Goal: Task Accomplishment & Management: Complete application form

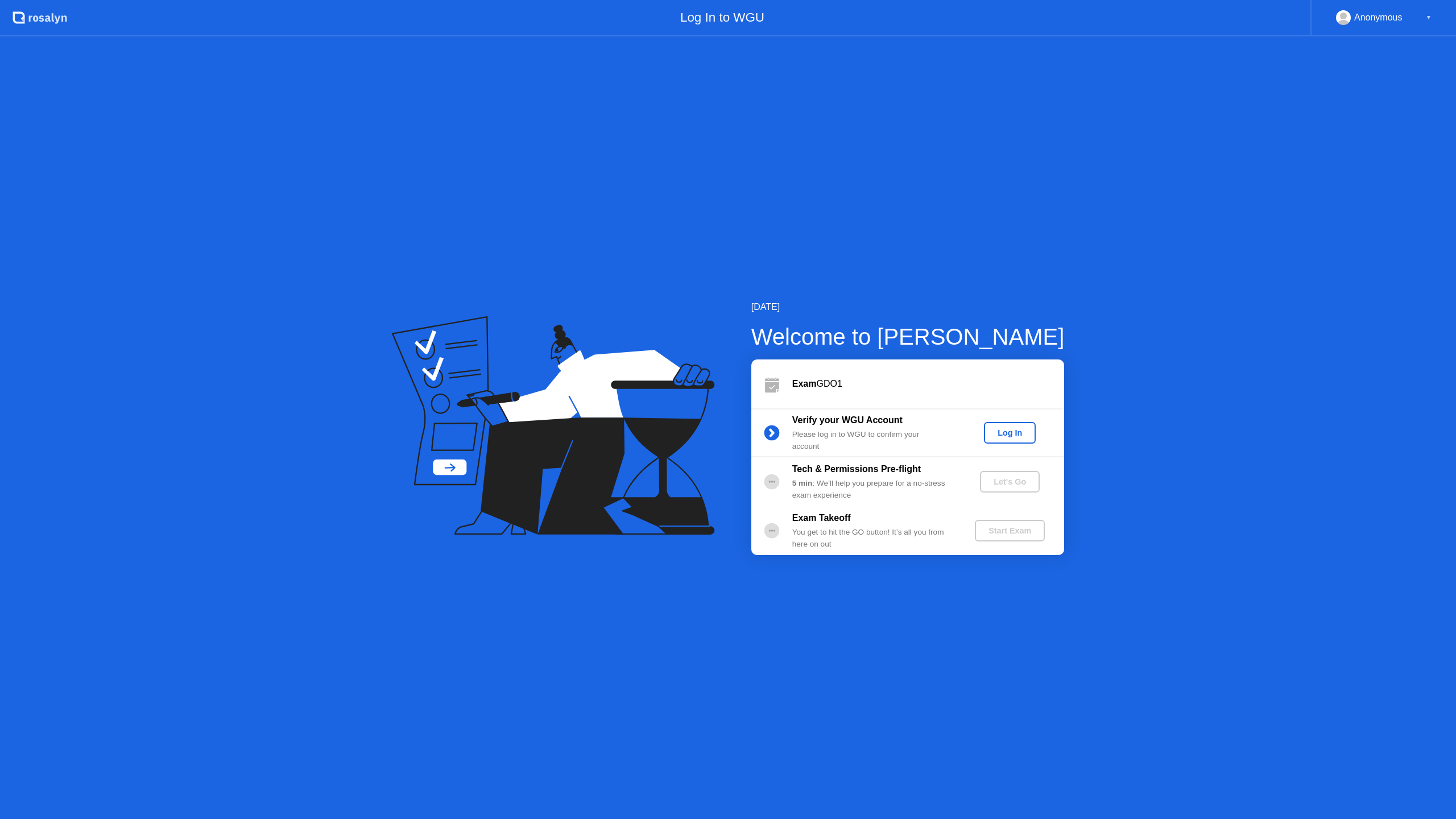
click at [1015, 433] on div "Log In" at bounding box center [1010, 433] width 43 height 9
click at [1025, 480] on div "Let's Go" at bounding box center [1010, 482] width 51 height 9
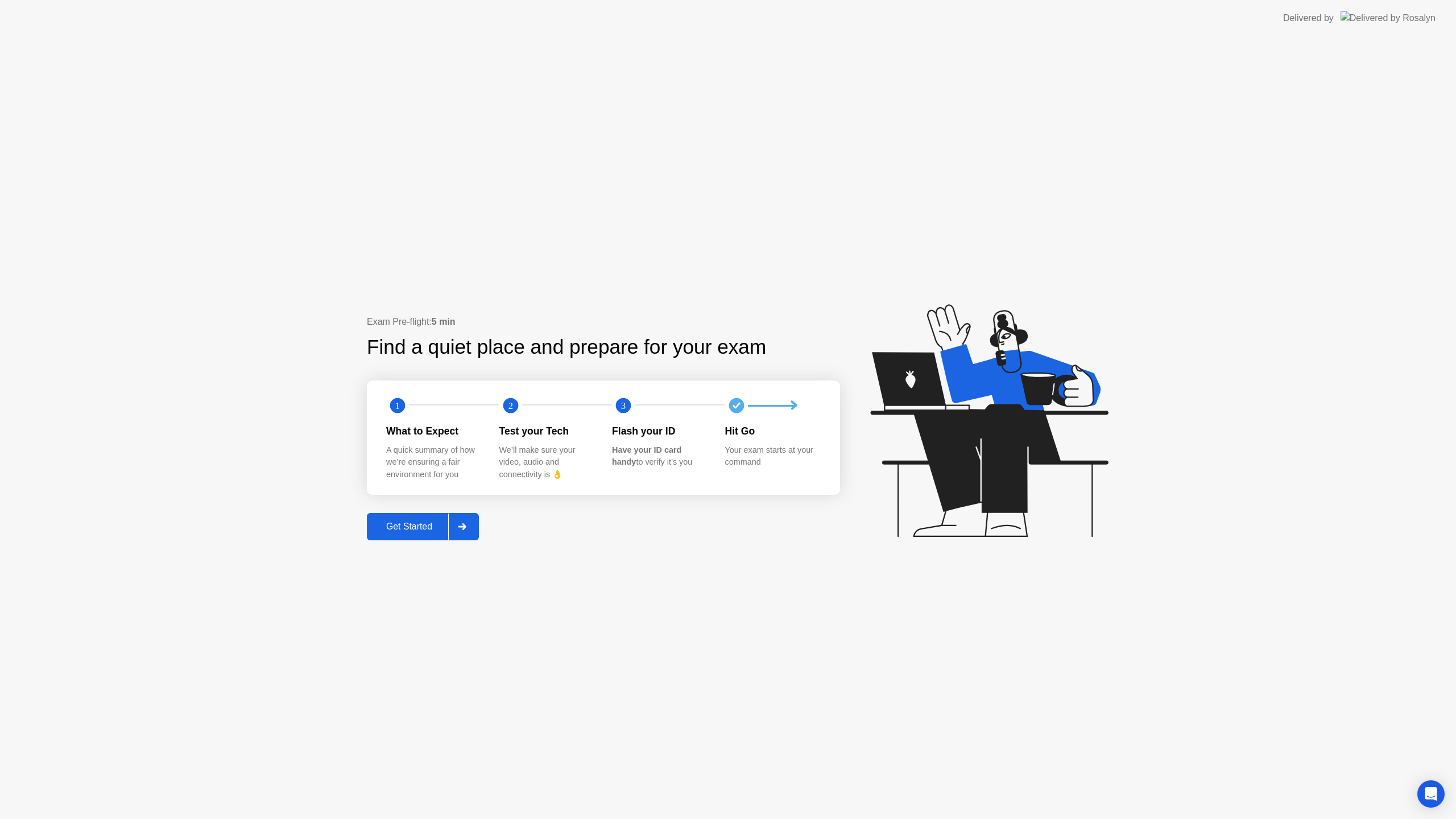
click at [411, 534] on button "Get Started" at bounding box center [422, 526] width 112 height 27
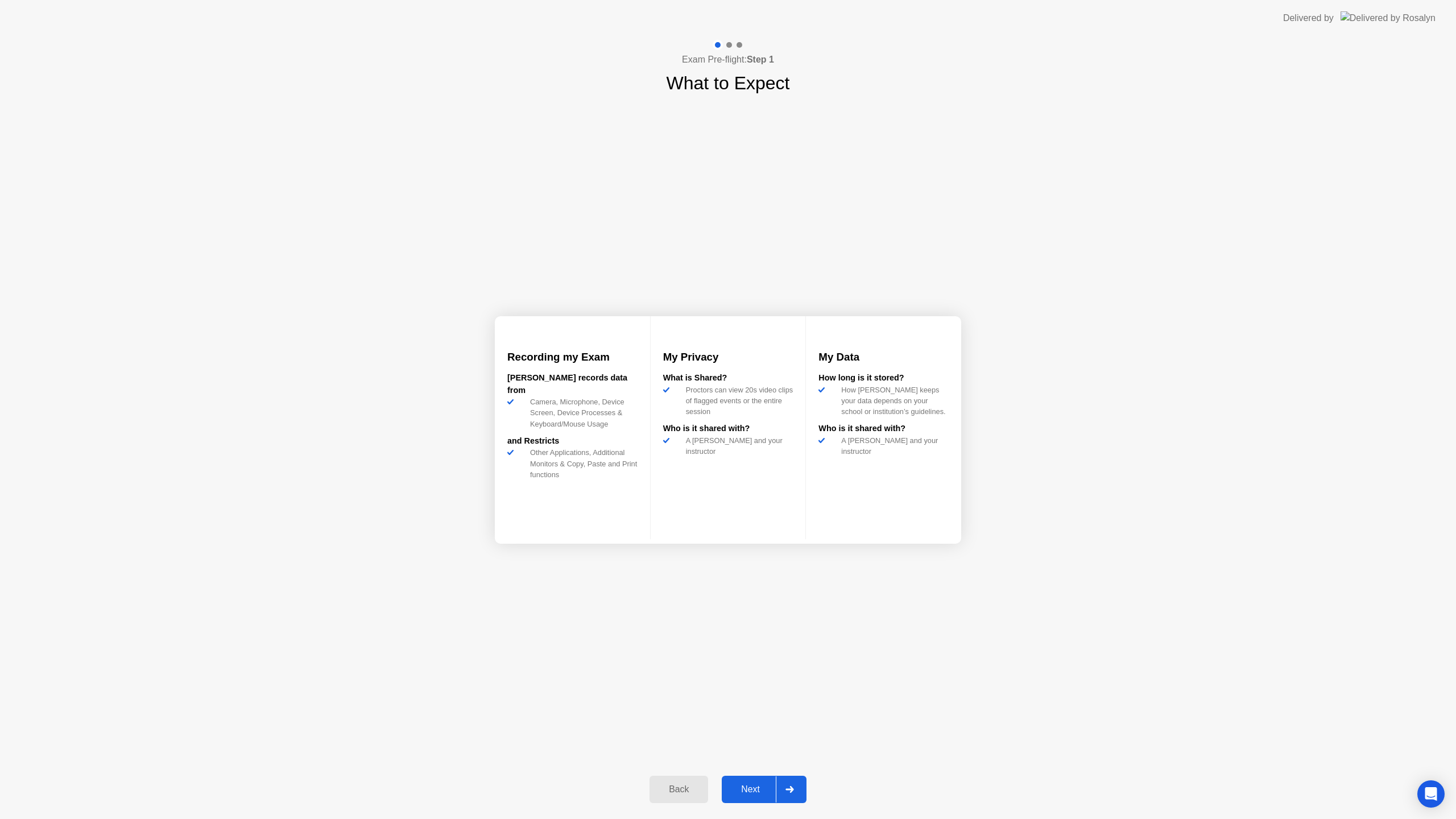
click at [758, 790] on div "Next" at bounding box center [750, 789] width 51 height 10
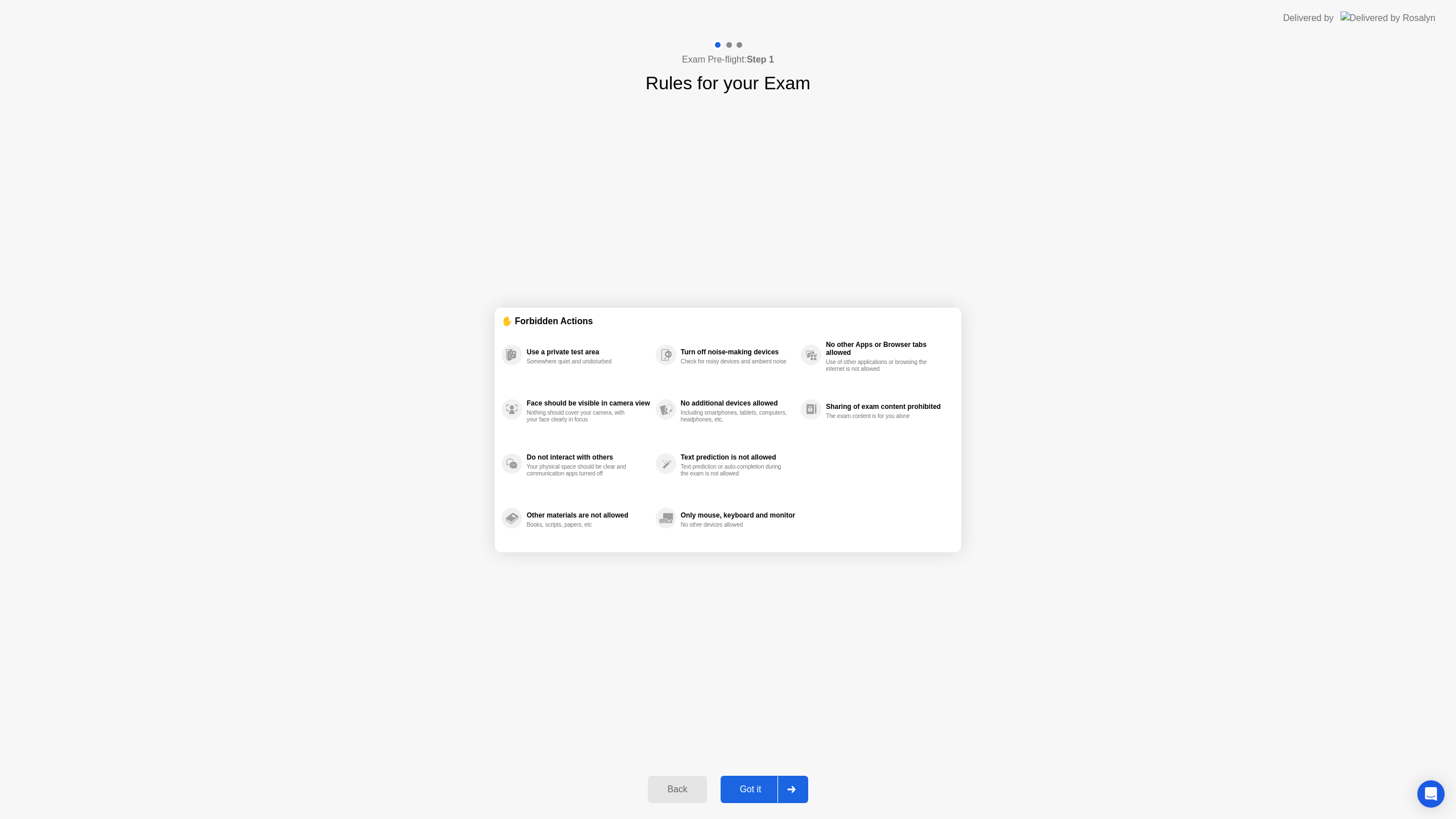
click at [755, 786] on div "Got it" at bounding box center [750, 789] width 53 height 10
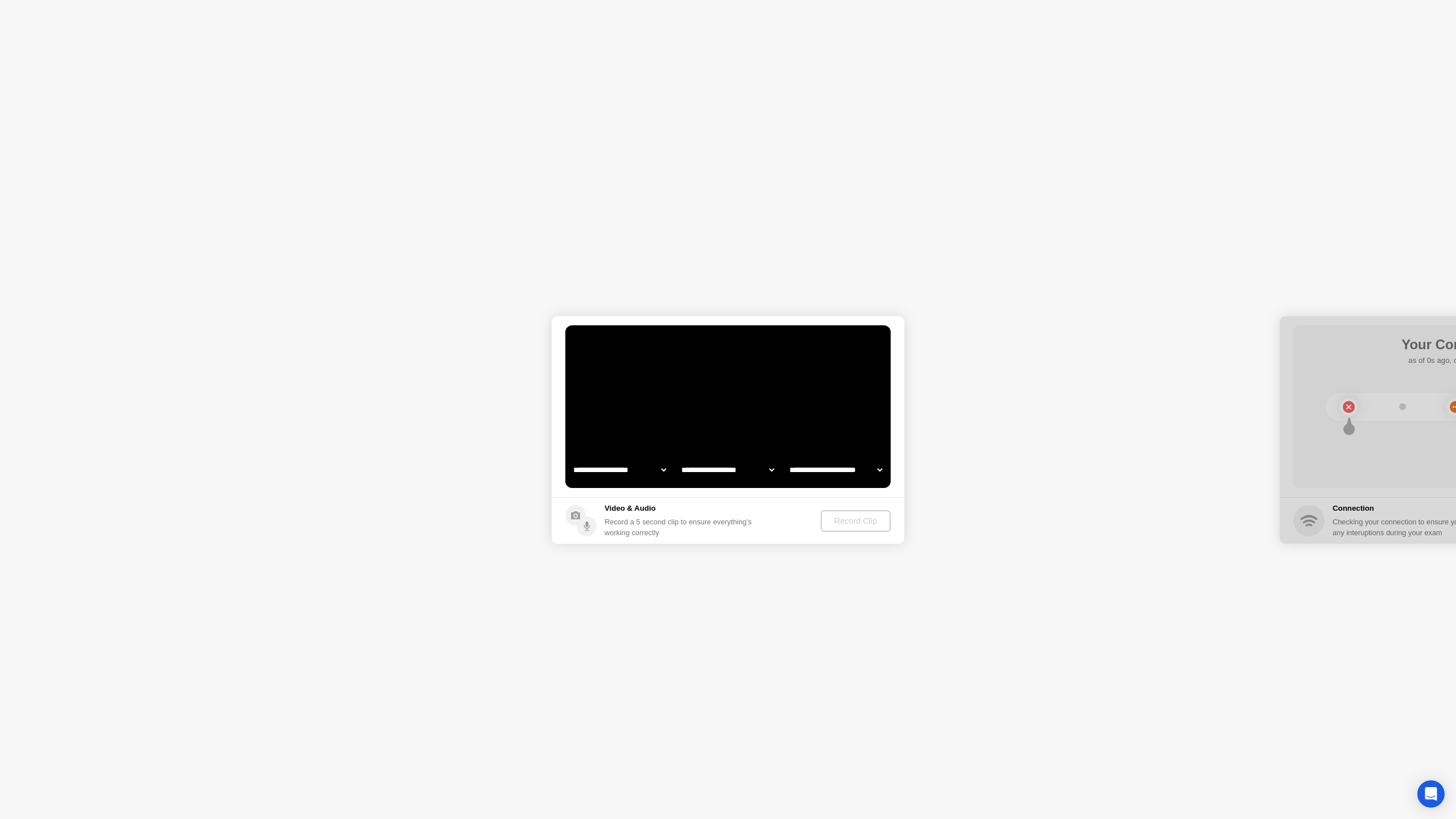
select select "**********"
select select "*******"
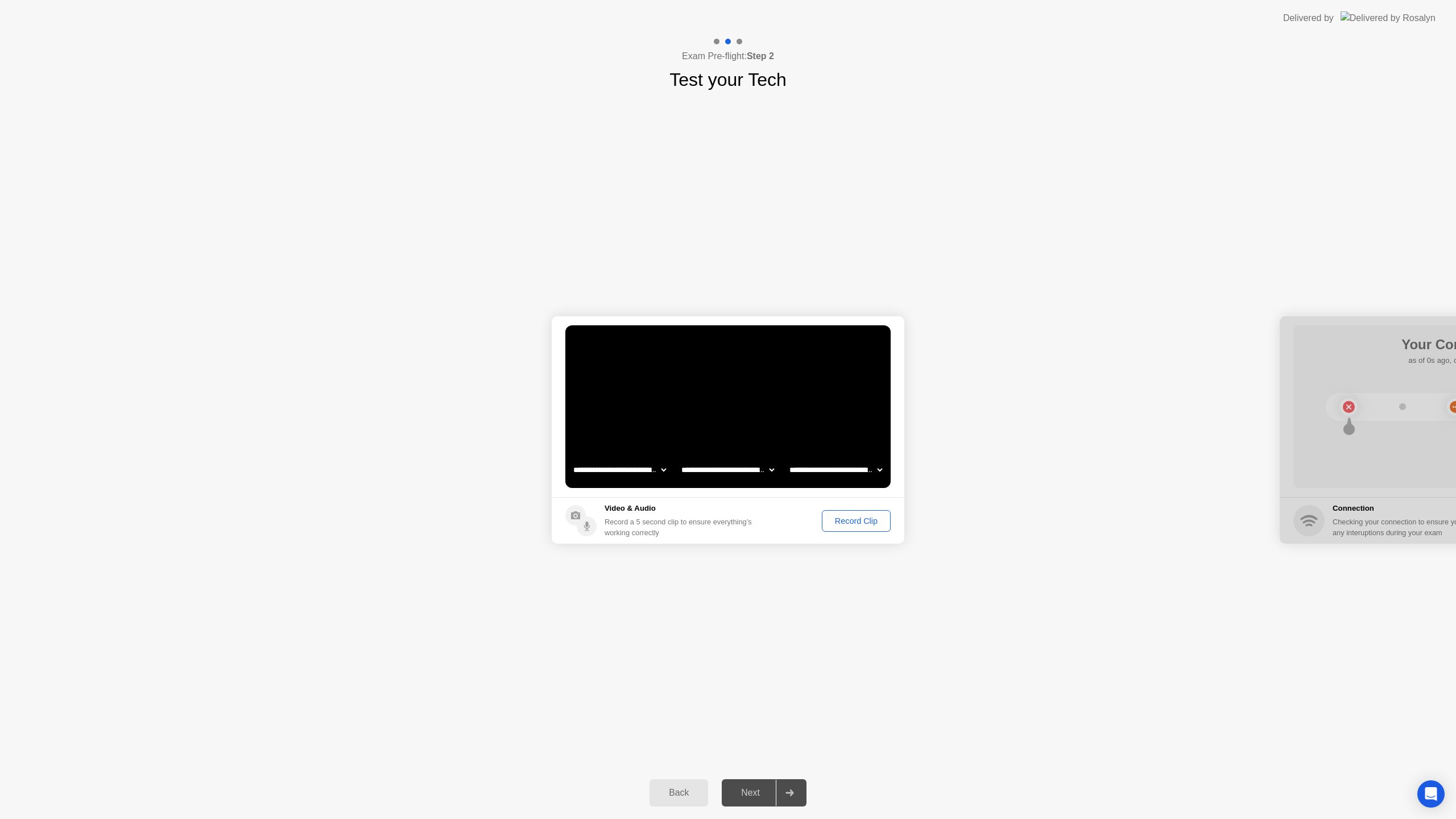
click at [862, 519] on div "Record Clip" at bounding box center [857, 521] width 61 height 9
click at [796, 524] on div "Replay Clip" at bounding box center [794, 521] width 74 height 9
click at [755, 797] on div "Next" at bounding box center [750, 792] width 51 height 10
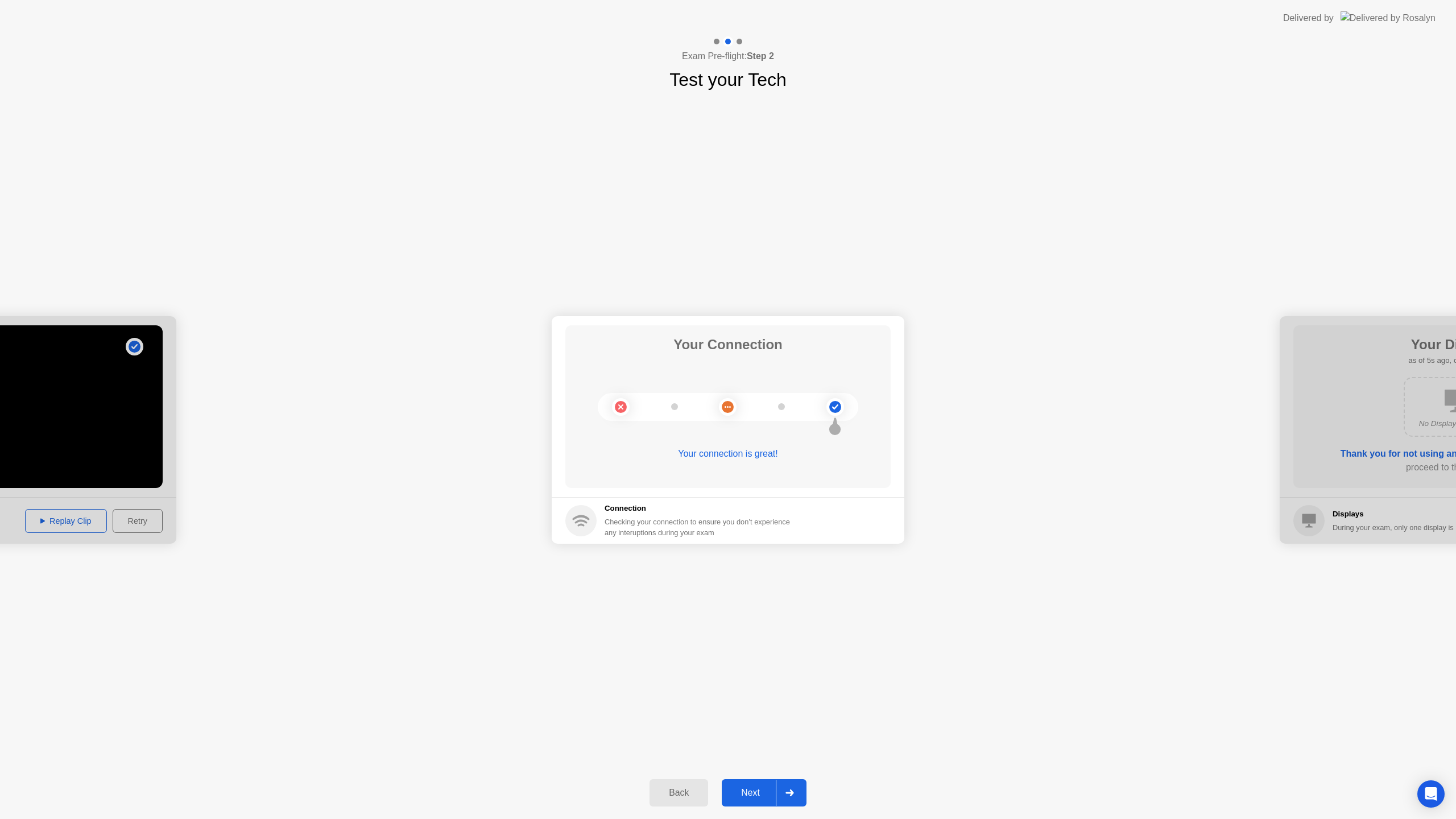
click at [755, 789] on div "Next" at bounding box center [750, 792] width 51 height 10
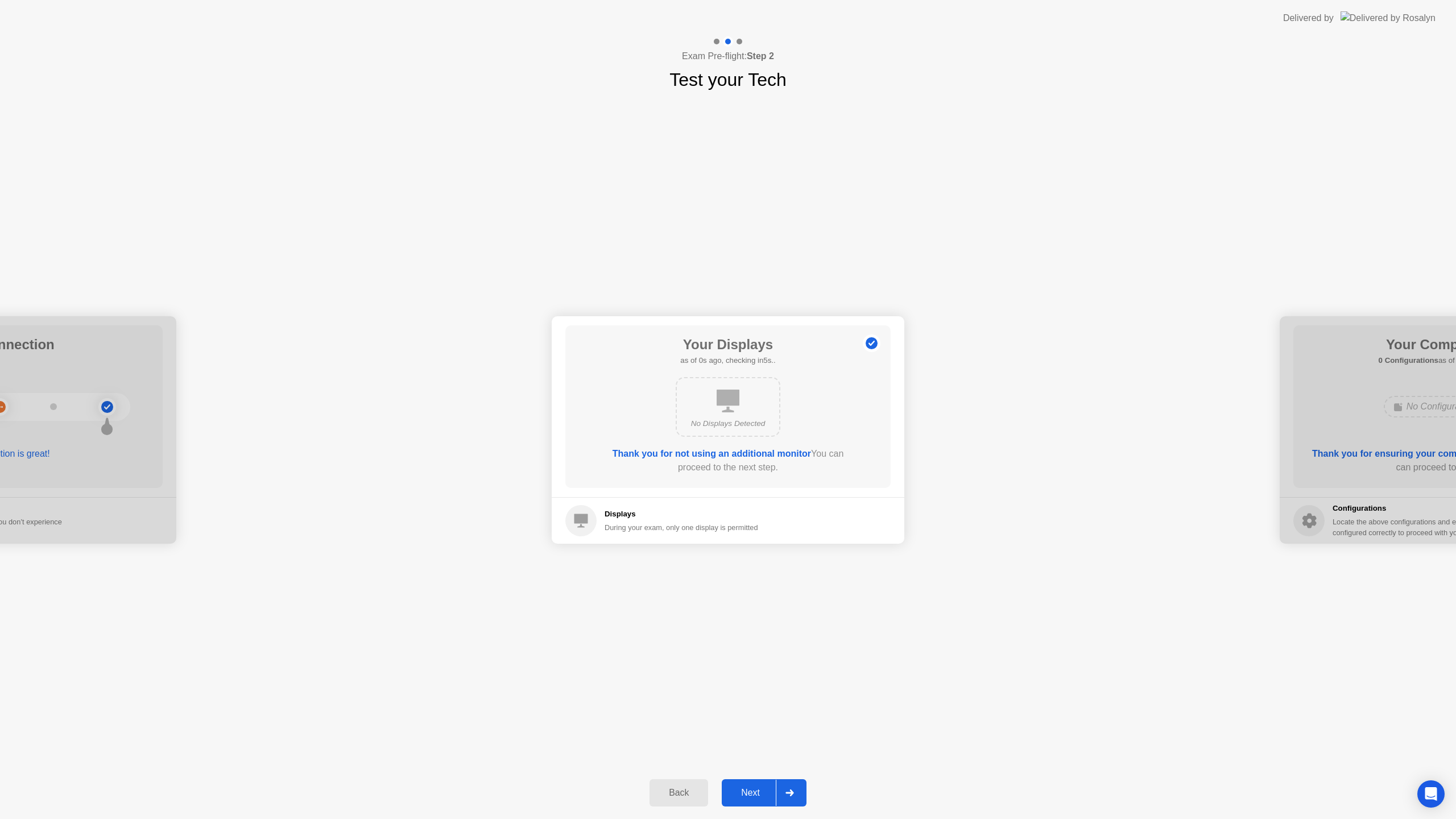
click at [744, 788] on div "Next" at bounding box center [750, 792] width 51 height 10
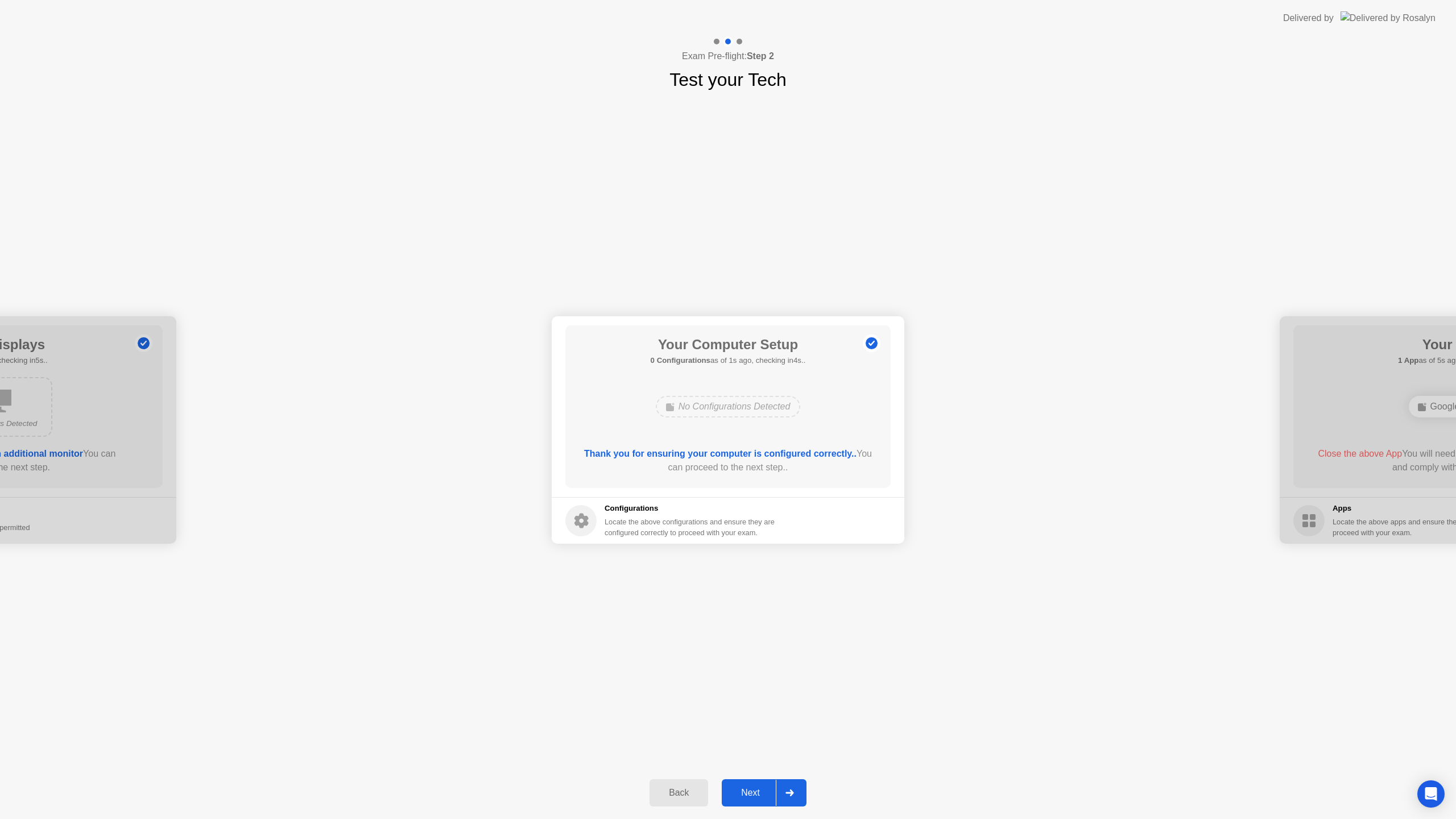
click at [749, 791] on div "Next" at bounding box center [750, 792] width 51 height 10
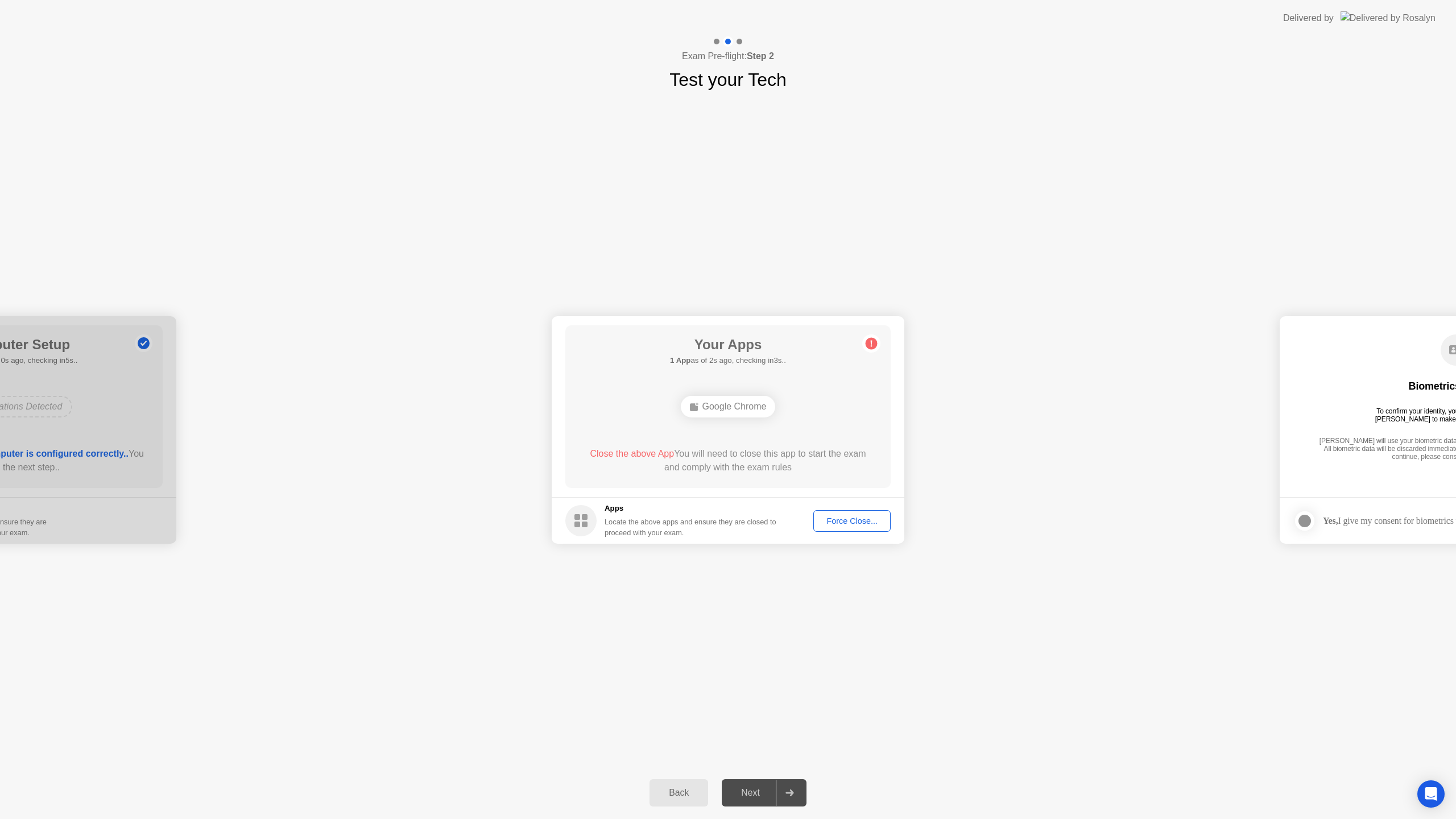
click at [857, 524] on div "Force Close..." at bounding box center [852, 521] width 70 height 9
click at [753, 795] on div "Next" at bounding box center [750, 792] width 51 height 10
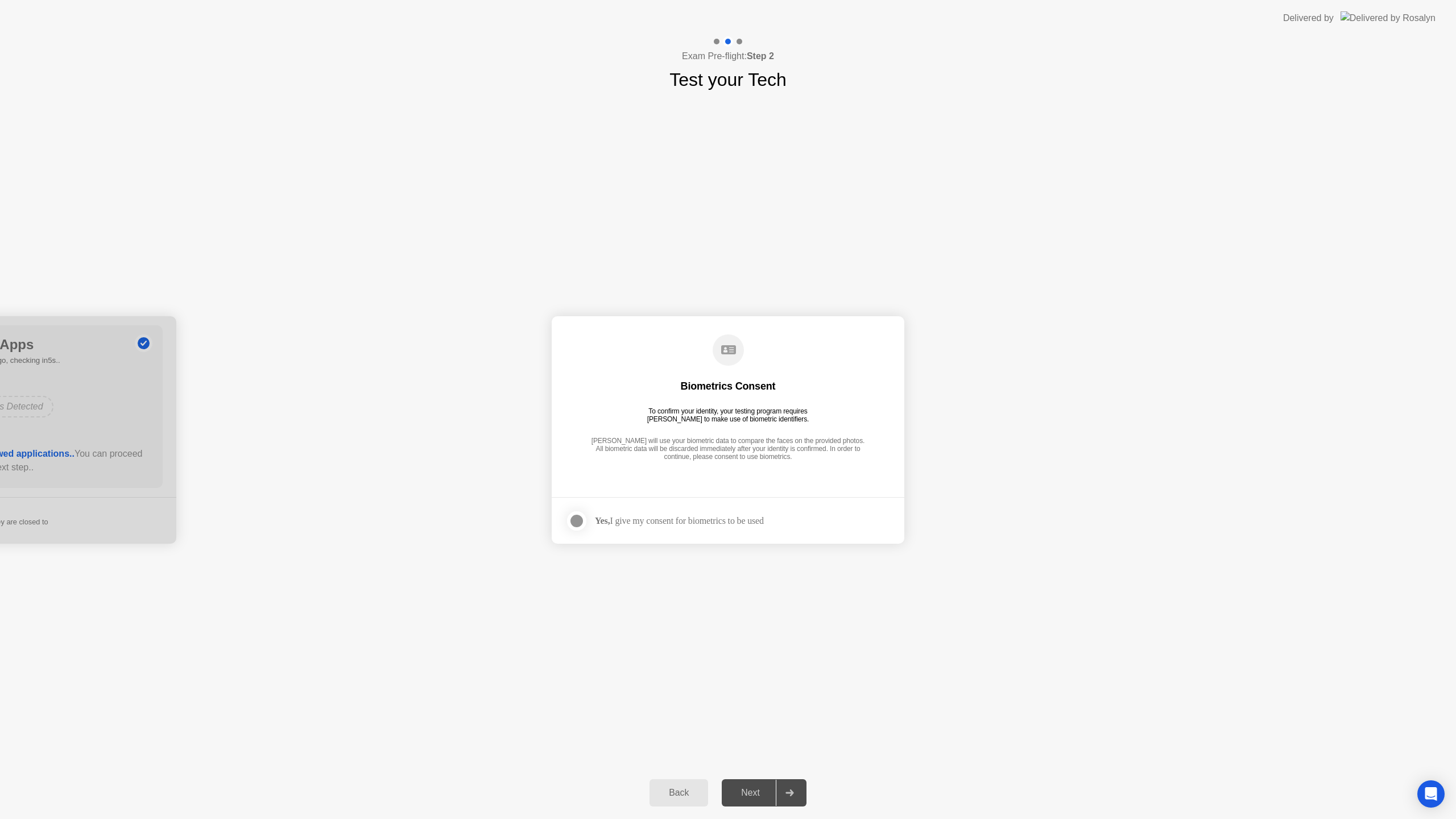
click at [579, 520] on div at bounding box center [576, 520] width 13 height 13
click at [764, 792] on div "Next" at bounding box center [750, 792] width 51 height 10
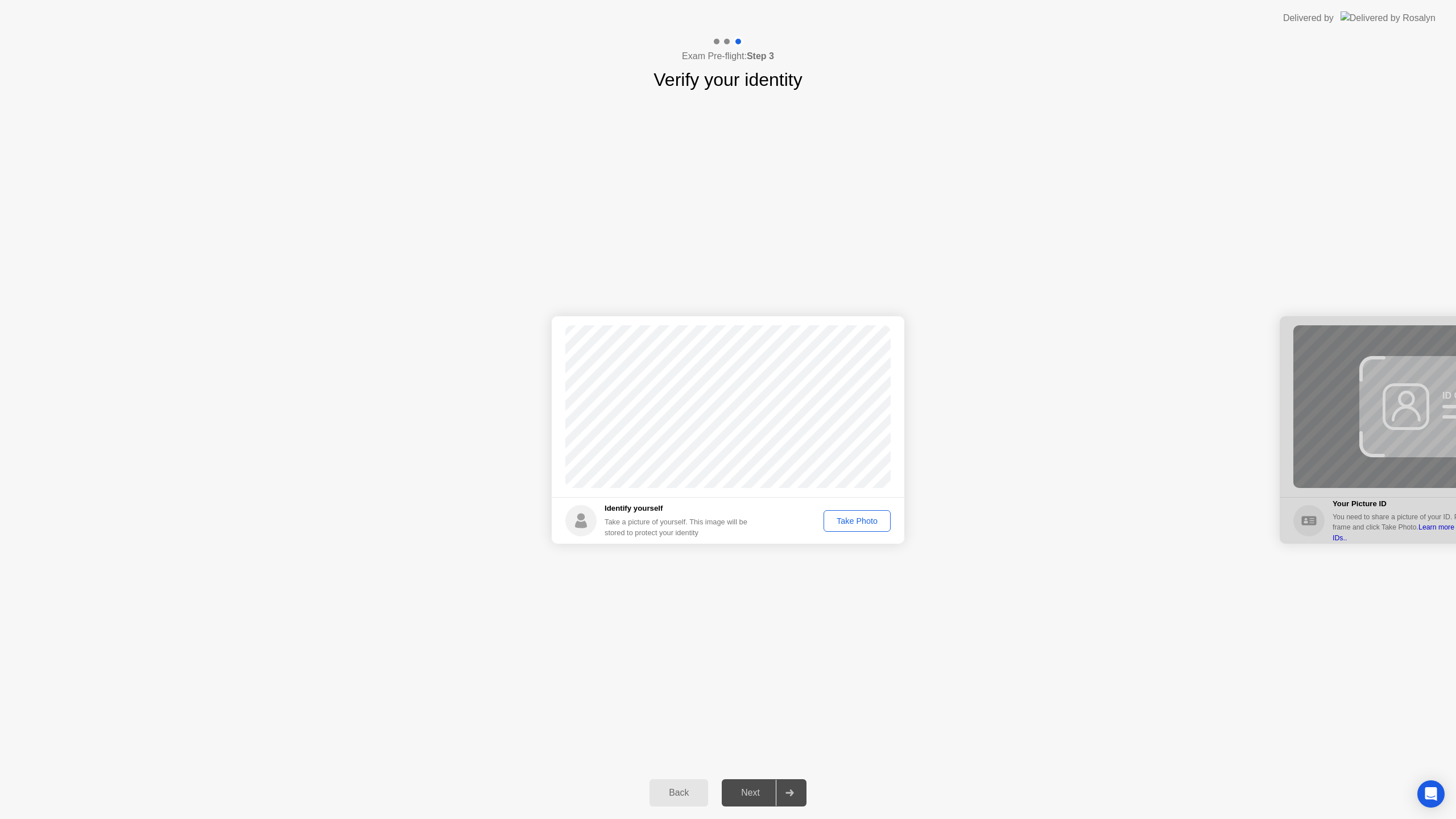
click at [870, 523] on div "Take Photo" at bounding box center [857, 521] width 59 height 9
click at [744, 789] on div "Next" at bounding box center [750, 792] width 51 height 10
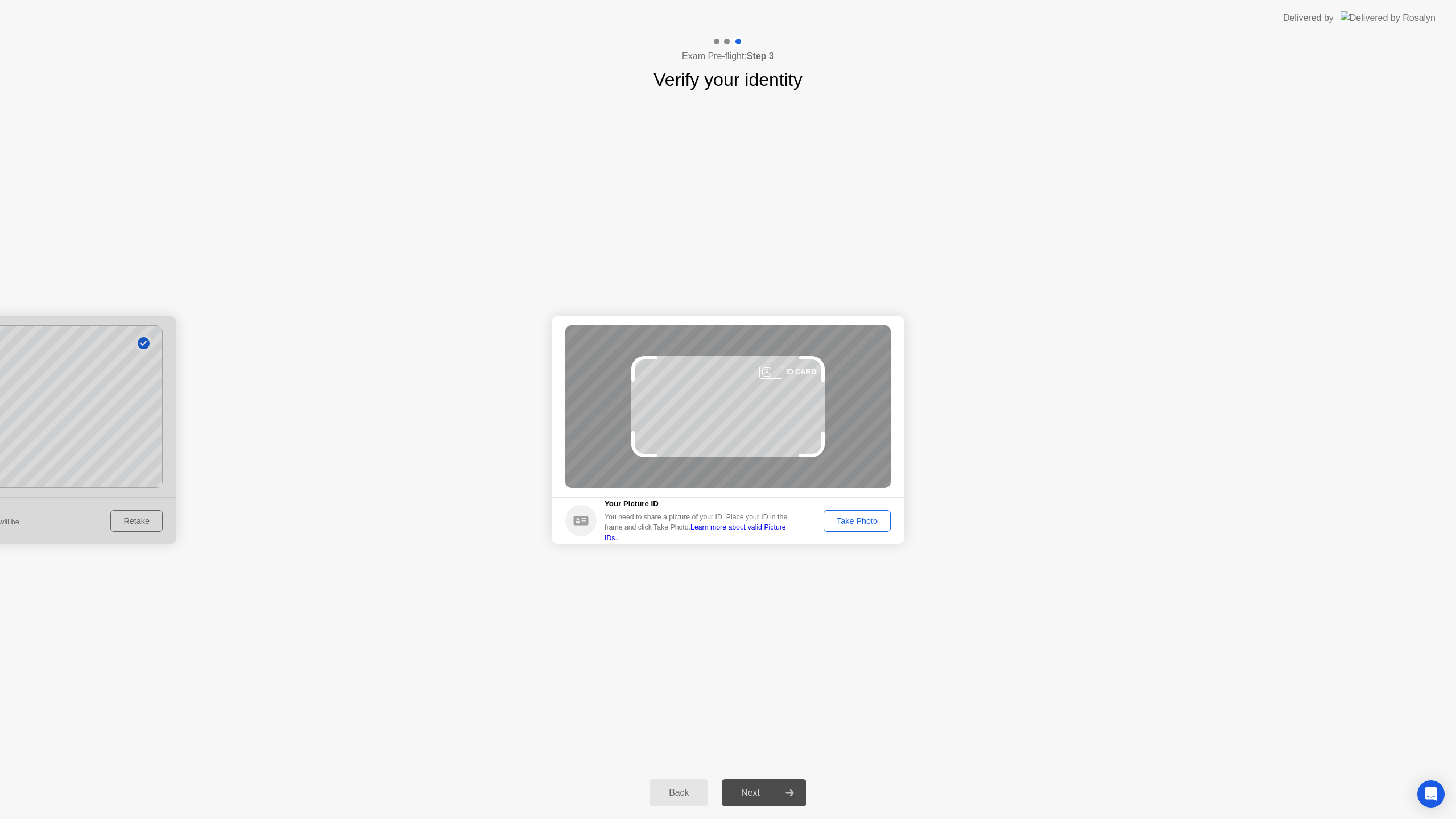
click at [863, 522] on div "Take Photo" at bounding box center [857, 521] width 59 height 9
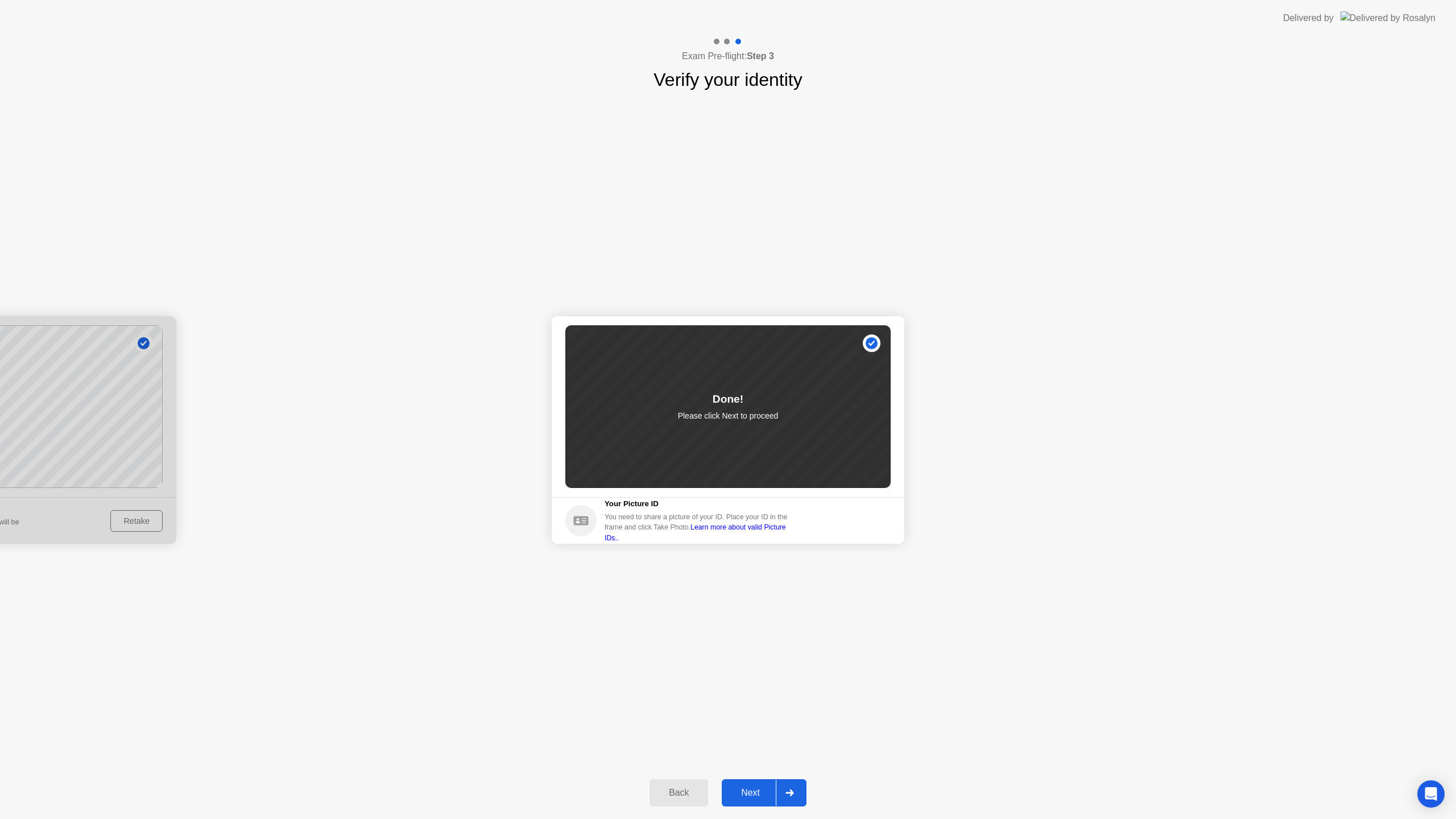
click at [764, 796] on div "Next" at bounding box center [750, 792] width 51 height 10
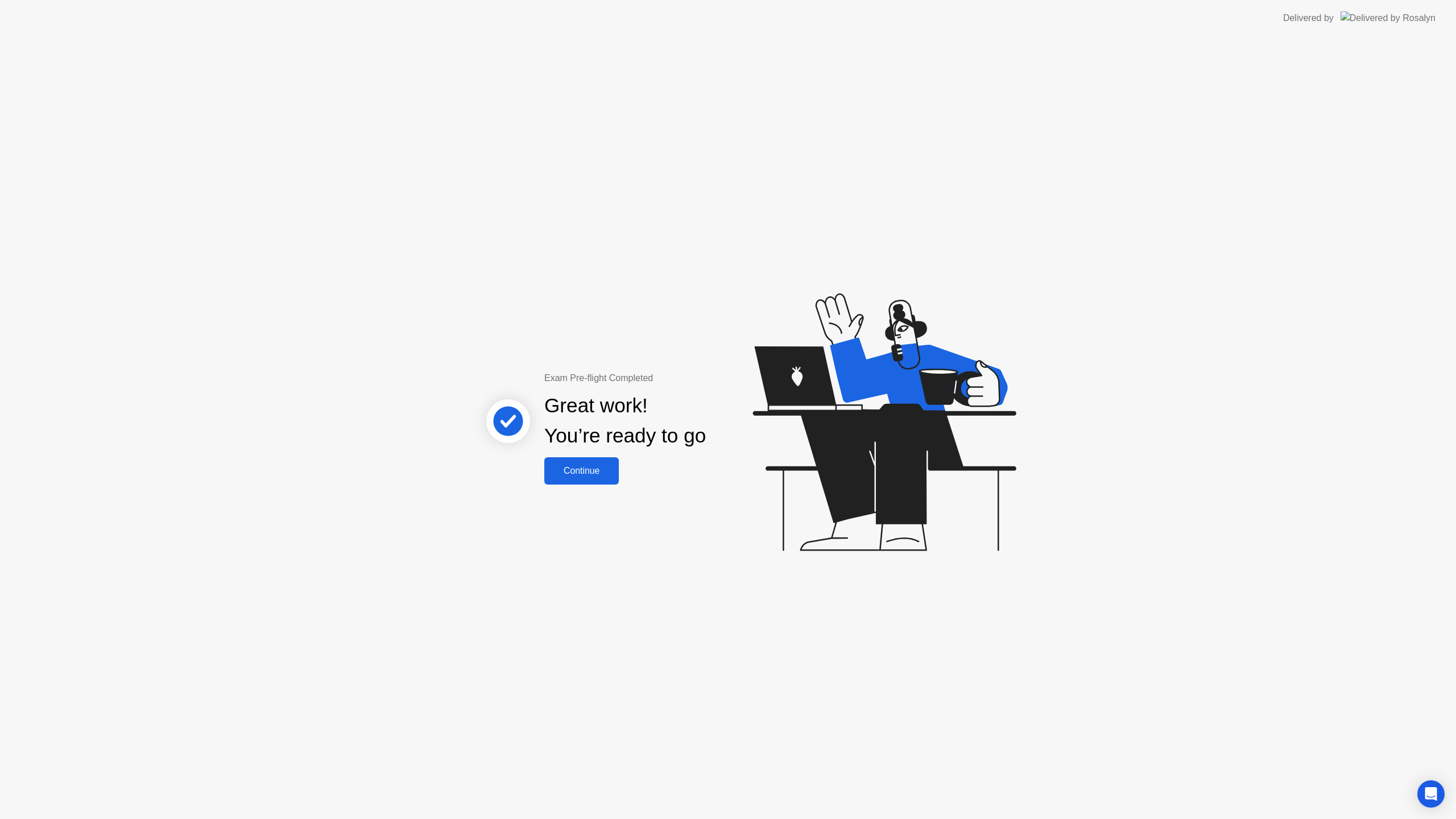
click at [581, 476] on div "Continue" at bounding box center [581, 470] width 68 height 10
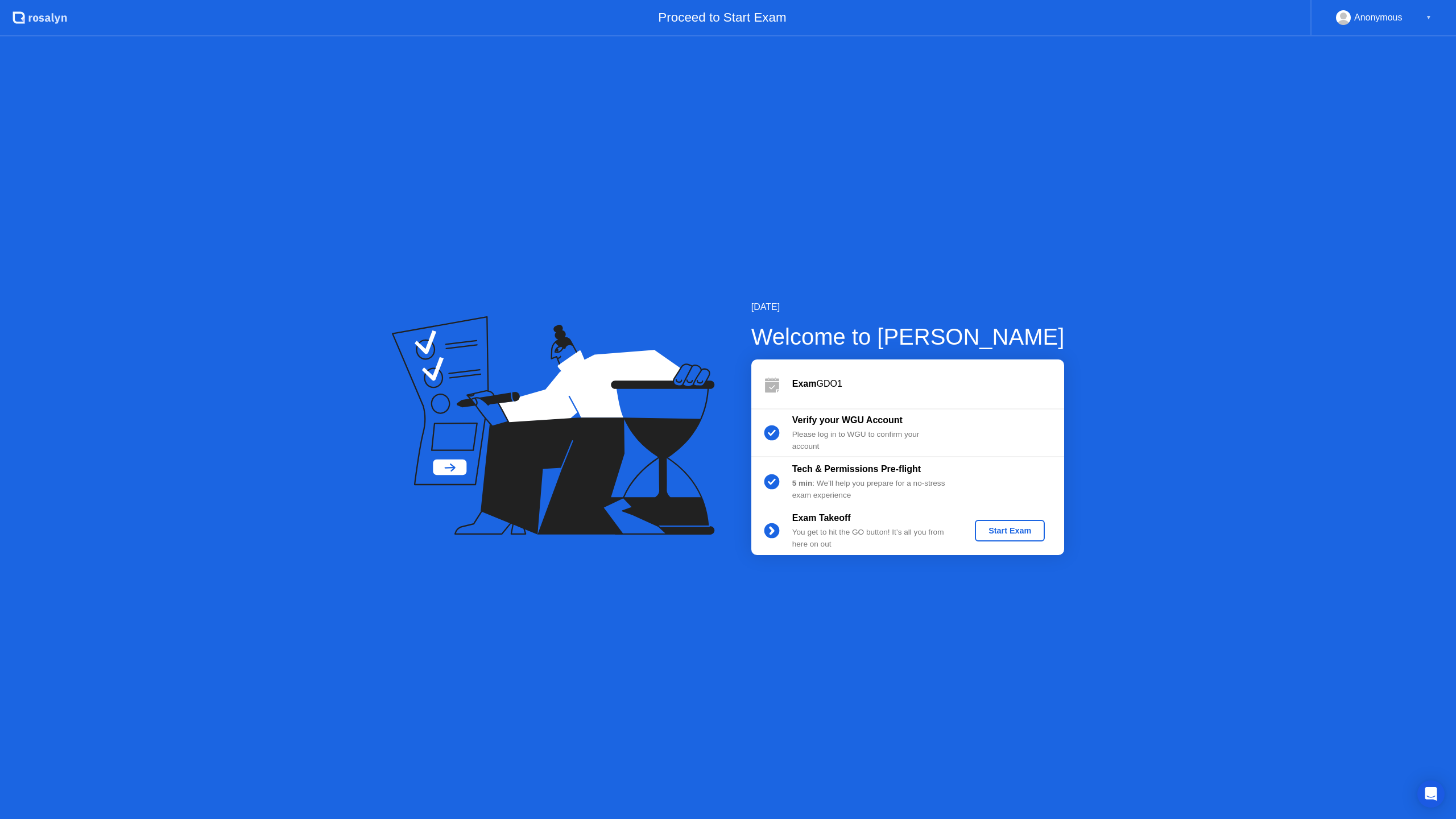
click at [1002, 532] on div "Start Exam" at bounding box center [1010, 531] width 61 height 9
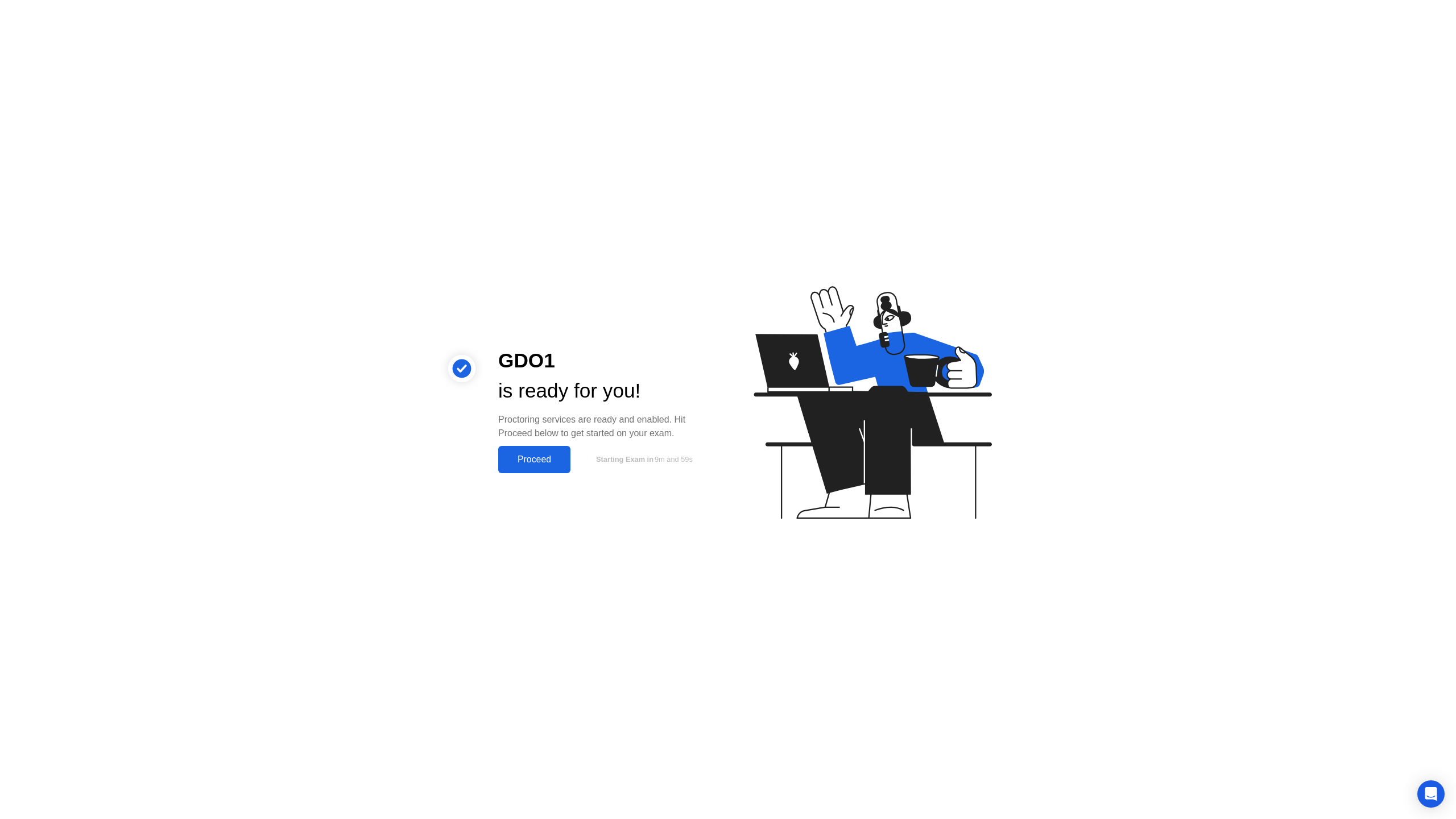
click at [549, 465] on div "Proceed" at bounding box center [535, 459] width 66 height 10
